Goal: Information Seeking & Learning: Learn about a topic

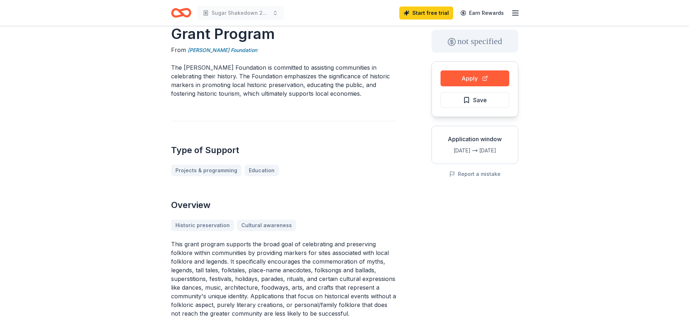
scroll to position [72, 0]
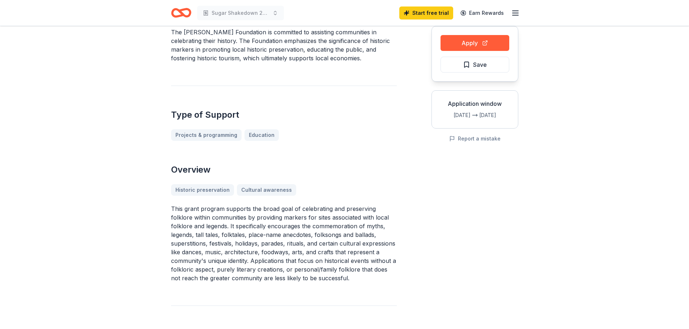
drag, startPoint x: 172, startPoint y: 209, endPoint x: 190, endPoint y: 213, distance: 18.9
click at [190, 213] on p "This grant program supports the broad goal of celebrating and preserving folklo…" at bounding box center [284, 244] width 226 height 78
drag, startPoint x: 168, startPoint y: 204, endPoint x: 200, endPoint y: 222, distance: 36.6
drag, startPoint x: 174, startPoint y: 207, endPoint x: 235, endPoint y: 219, distance: 61.9
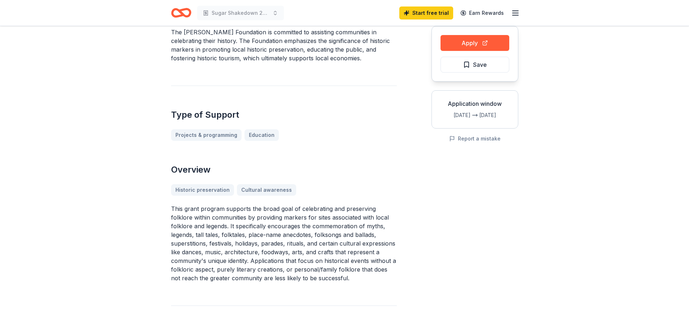
click at [227, 223] on p "This grant program supports the broad goal of celebrating and preserving folklo…" at bounding box center [284, 244] width 226 height 78
drag, startPoint x: 277, startPoint y: 208, endPoint x: 356, endPoint y: 217, distance: 79.0
click at [356, 217] on p "This grant program supports the broad goal of celebrating and preserving folklo…" at bounding box center [284, 244] width 226 height 78
drag, startPoint x: 193, startPoint y: 219, endPoint x: 250, endPoint y: 250, distance: 64.6
click at [250, 250] on p "This grant program supports the broad goal of celebrating and preserving folklo…" at bounding box center [284, 244] width 226 height 78
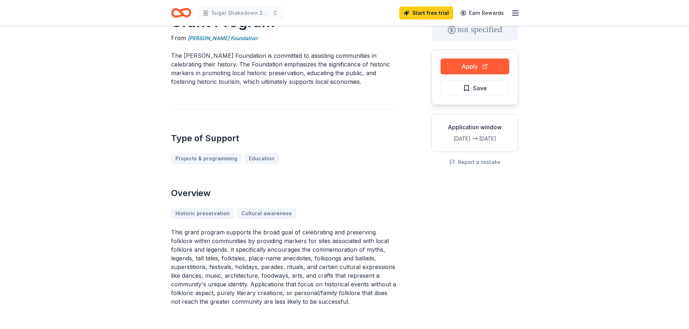
scroll to position [36, 0]
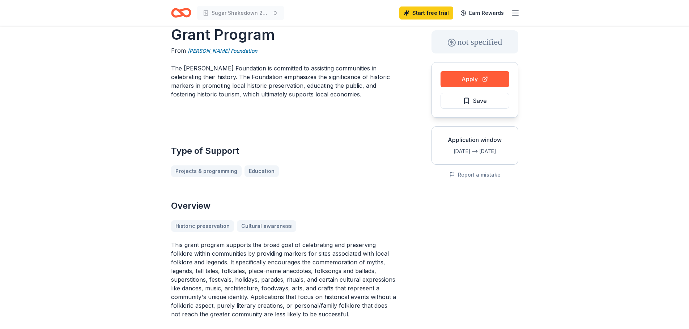
drag, startPoint x: 175, startPoint y: 66, endPoint x: 202, endPoint y: 61, distance: 27.2
click at [207, 67] on p "The [PERSON_NAME] Foundation is committed to assisting communities in celebrati…" at bounding box center [284, 81] width 226 height 35
click at [446, 83] on button "Apply" at bounding box center [474, 79] width 69 height 16
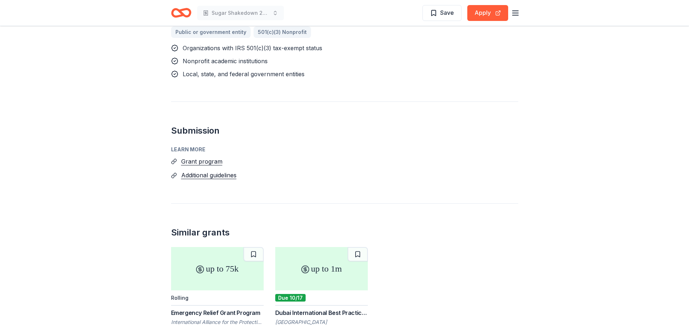
scroll to position [470, 0]
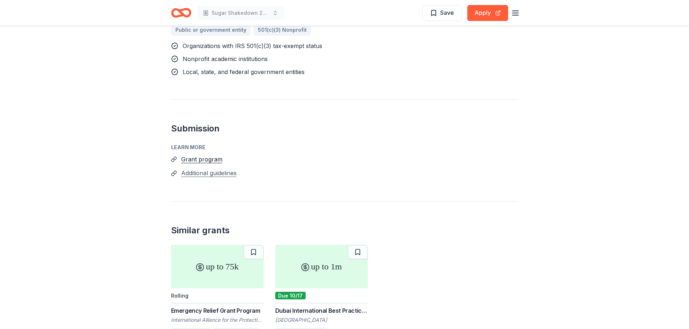
click at [211, 169] on button "Additional guidelines" at bounding box center [208, 173] width 55 height 9
